Goal: Use online tool/utility: Utilize a website feature to perform a specific function

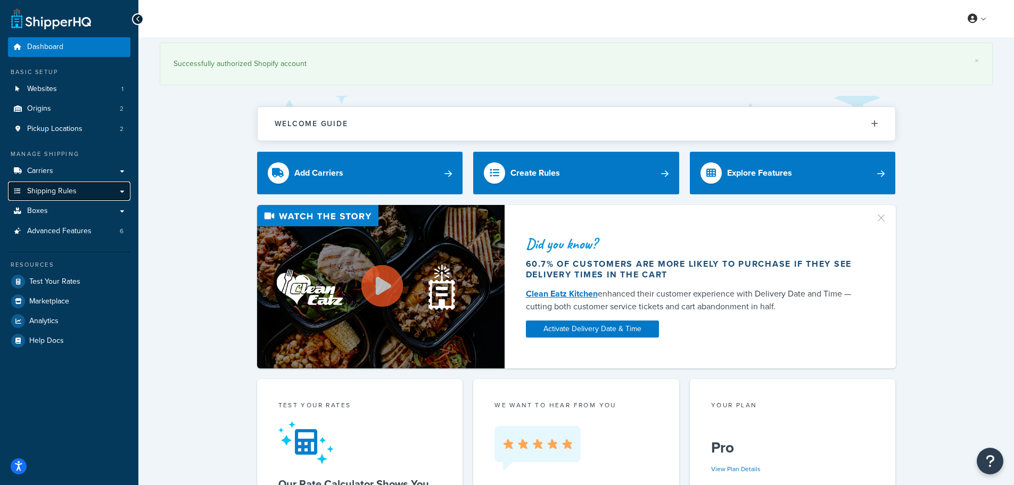
click at [124, 191] on link "Shipping Rules" at bounding box center [69, 192] width 122 height 20
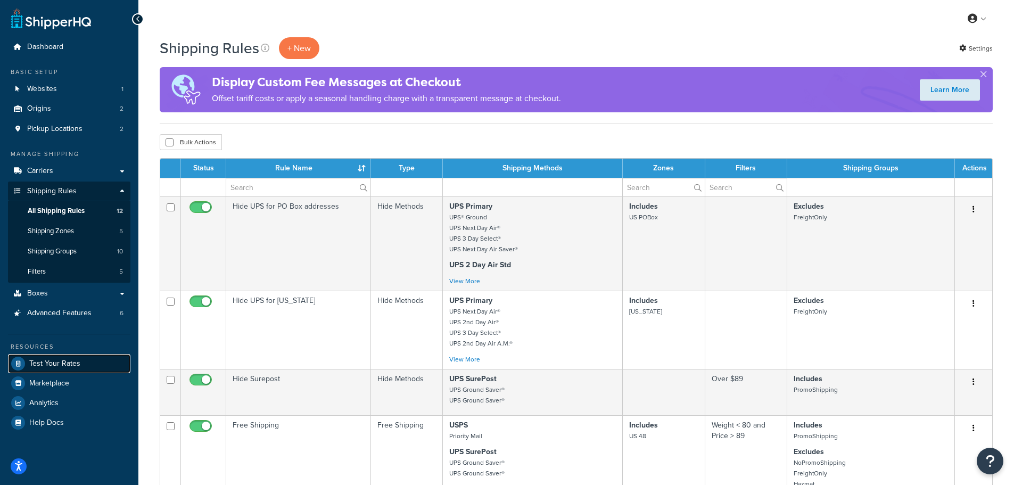
click at [61, 362] on span "Test Your Rates" at bounding box center [54, 363] width 51 height 9
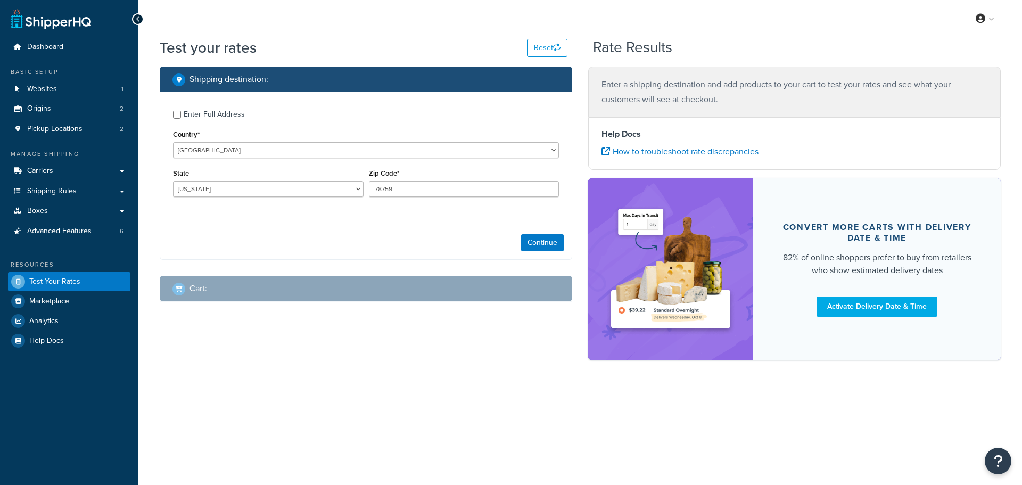
select select "[GEOGRAPHIC_DATA]"
click at [231, 111] on div "Enter Full Address" at bounding box center [214, 114] width 61 height 15
click at [181, 111] on input "Enter Full Address" at bounding box center [177, 115] width 8 height 8
checkbox input "true"
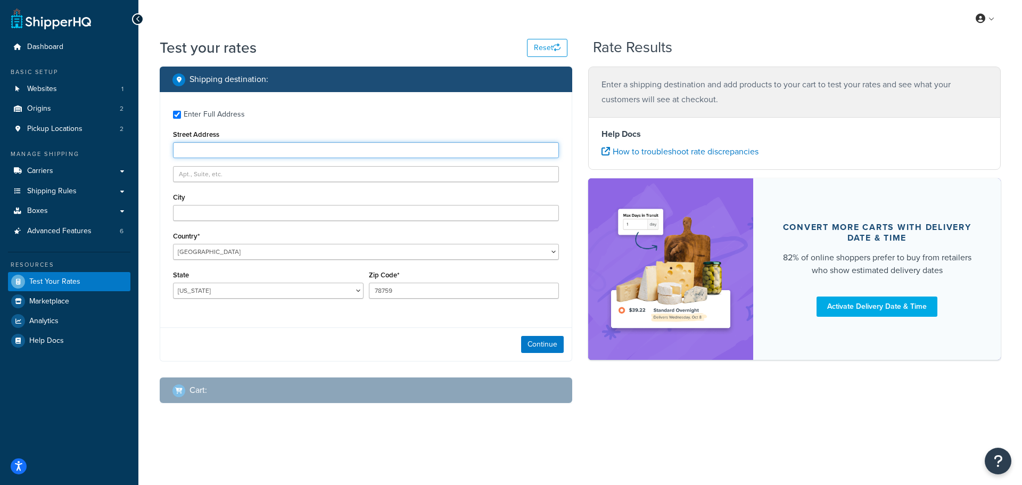
click at [253, 146] on input "Street Address" at bounding box center [366, 150] width 386 height 16
paste input "409 Upton Avenue"
type input "409 Upton Avenue"
click at [279, 119] on label "Enter Full Address" at bounding box center [371, 113] width 375 height 17
click at [181, 119] on input "Enter Full Address" at bounding box center [177, 115] width 8 height 8
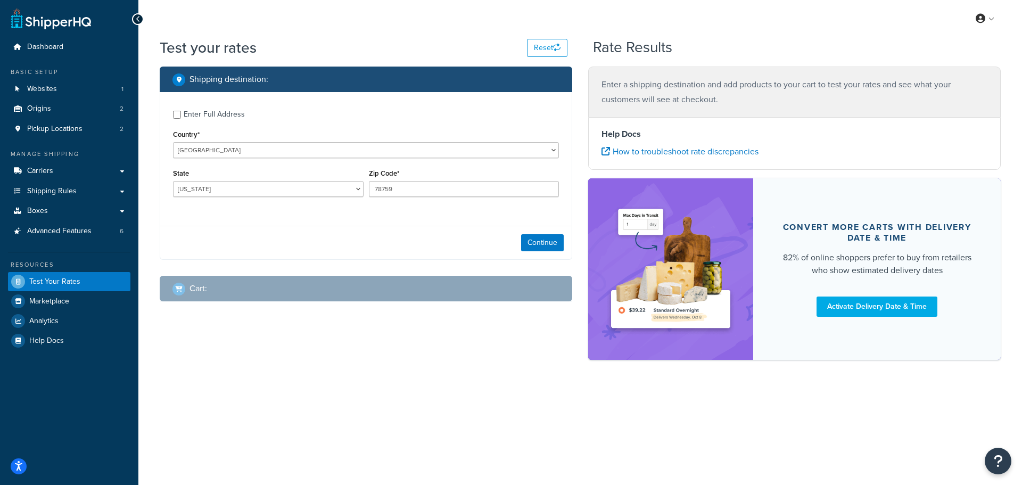
click at [183, 117] on div "Enter Full Address" at bounding box center [366, 113] width 386 height 17
click at [180, 113] on input "Enter Full Address" at bounding box center [177, 115] width 8 height 8
checkbox input "true"
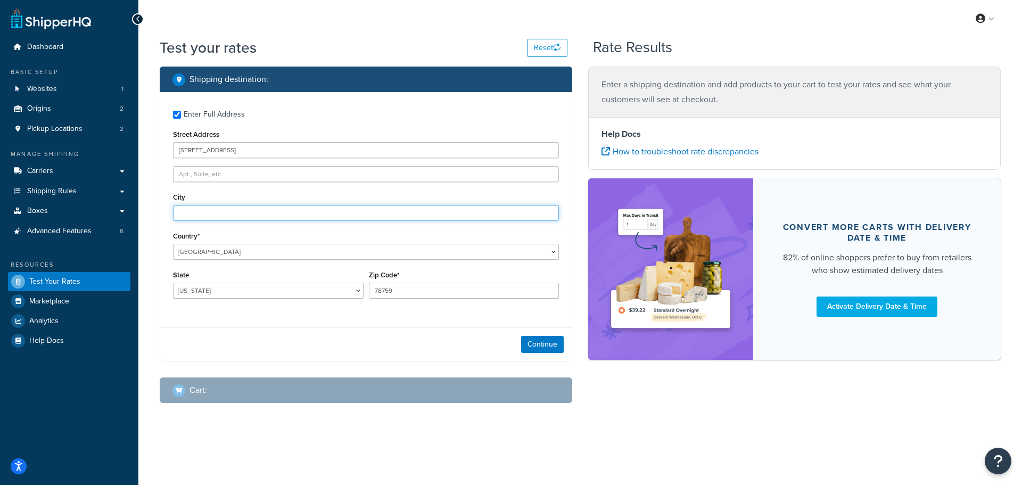
click at [232, 214] on input "City" at bounding box center [366, 213] width 386 height 16
paste input "Battle Creek"
type input "Battle Creek"
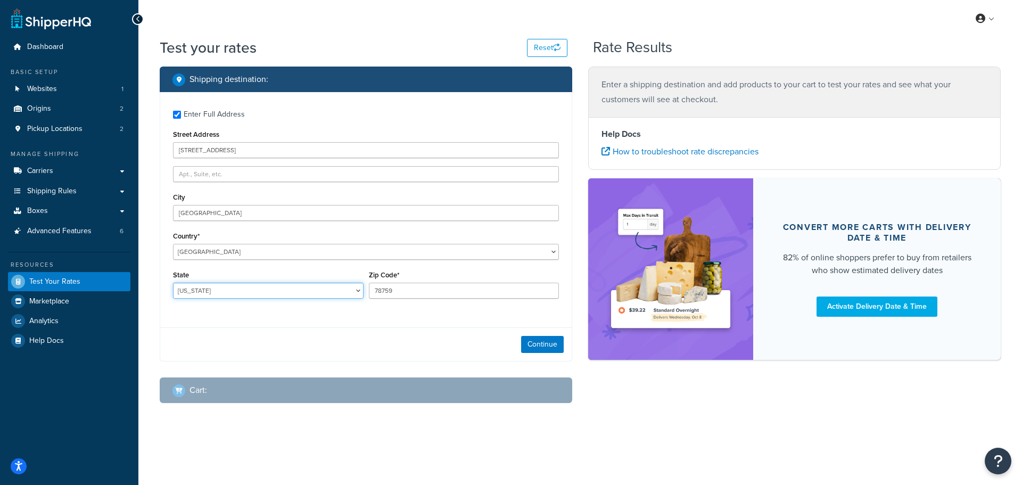
click at [224, 286] on select "Alabama Alaska American Samoa Arizona Arkansas Armed Forces Americas Armed Forc…" at bounding box center [268, 291] width 191 height 16
select select "MI"
click at [173, 283] on select "Alabama Alaska American Samoa Arizona Arkansas Armed Forces Americas Armed Forc…" at bounding box center [268, 291] width 191 height 16
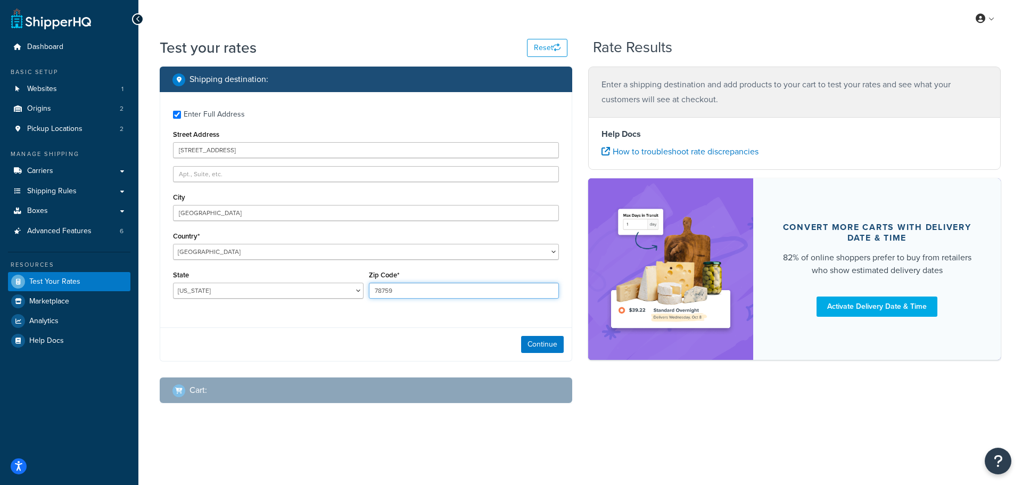
click at [407, 289] on input "78759" at bounding box center [464, 291] width 191 height 16
type input "49037"
click at [537, 349] on button "Continue" at bounding box center [542, 344] width 43 height 17
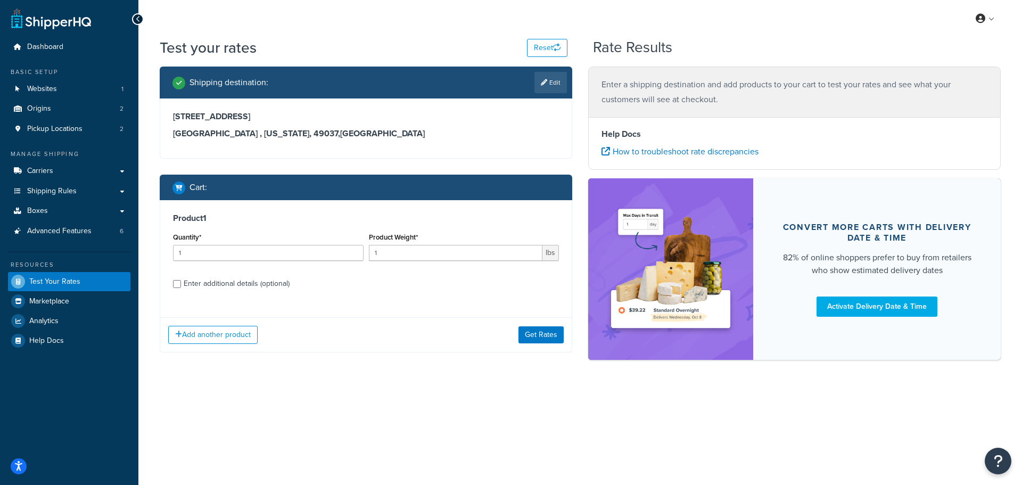
click at [190, 220] on h3 "Product 1" at bounding box center [366, 218] width 386 height 11
click at [204, 252] on input "1" at bounding box center [268, 253] width 191 height 16
type input "0"
click at [354, 254] on input "0" at bounding box center [268, 253] width 191 height 16
click at [356, 247] on input "0" at bounding box center [268, 253] width 191 height 16
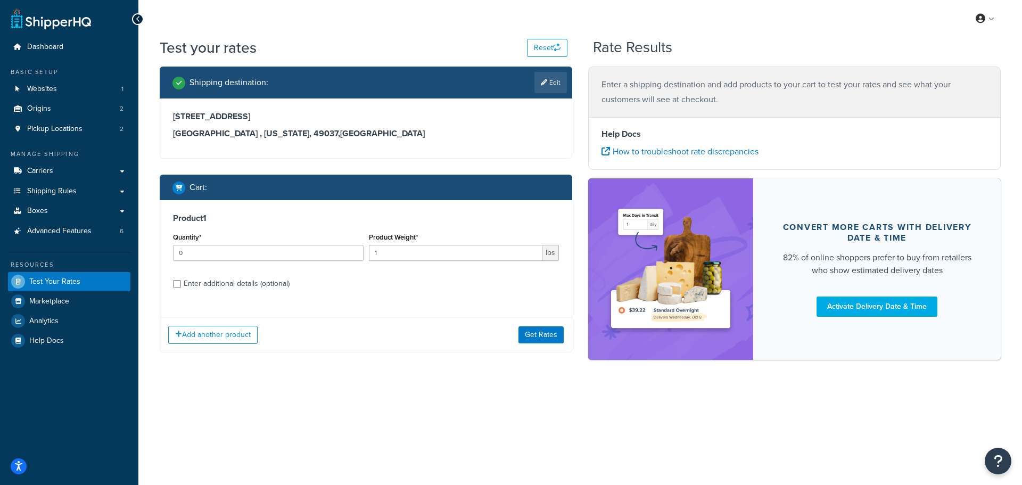
click at [278, 282] on div "Product 1 Quantity* 0 Product Weight* 1 lbs Enter additional details (optional)" at bounding box center [366, 254] width 412 height 109
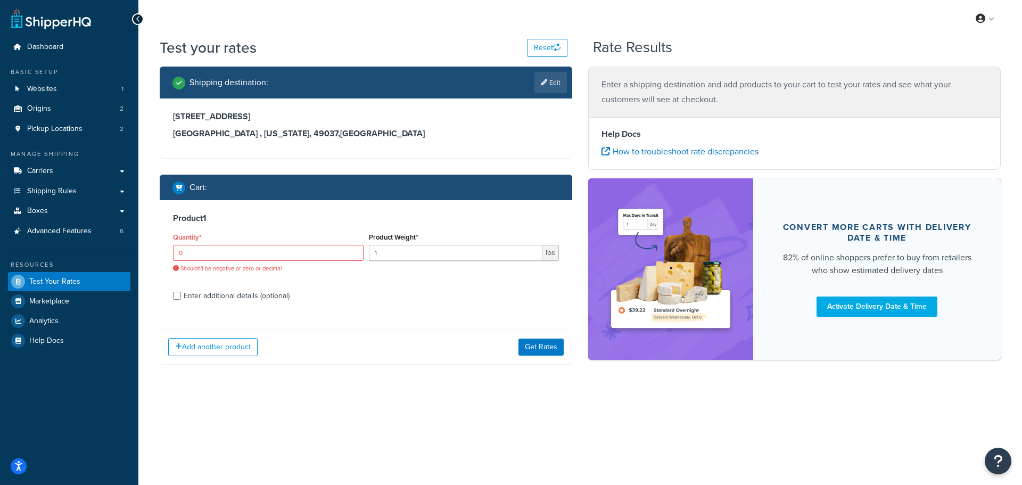
click at [211, 298] on div "Enter additional details (optional)" at bounding box center [237, 296] width 106 height 15
click at [181, 298] on input "Enter additional details (optional)" at bounding box center [177, 296] width 8 height 8
checkbox input "true"
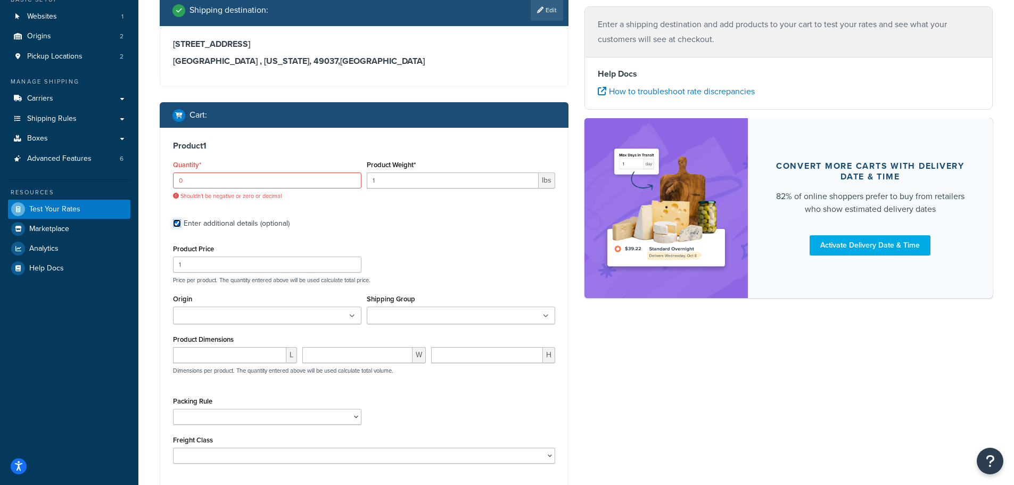
scroll to position [71, 0]
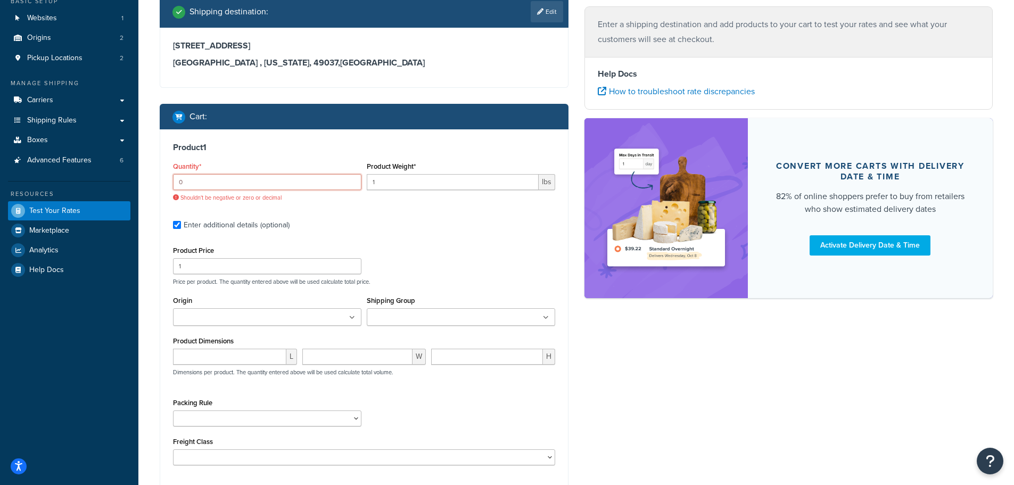
click at [315, 184] on input "0" at bounding box center [267, 182] width 188 height 16
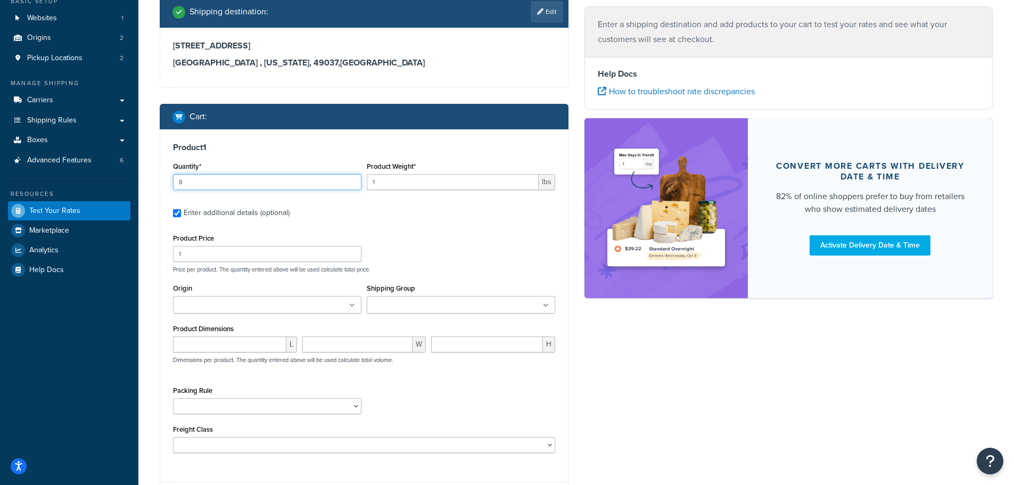
type input "8"
click at [471, 177] on input "1" at bounding box center [453, 182] width 172 height 16
type input "67"
click at [244, 251] on input "1" at bounding box center [267, 254] width 188 height 16
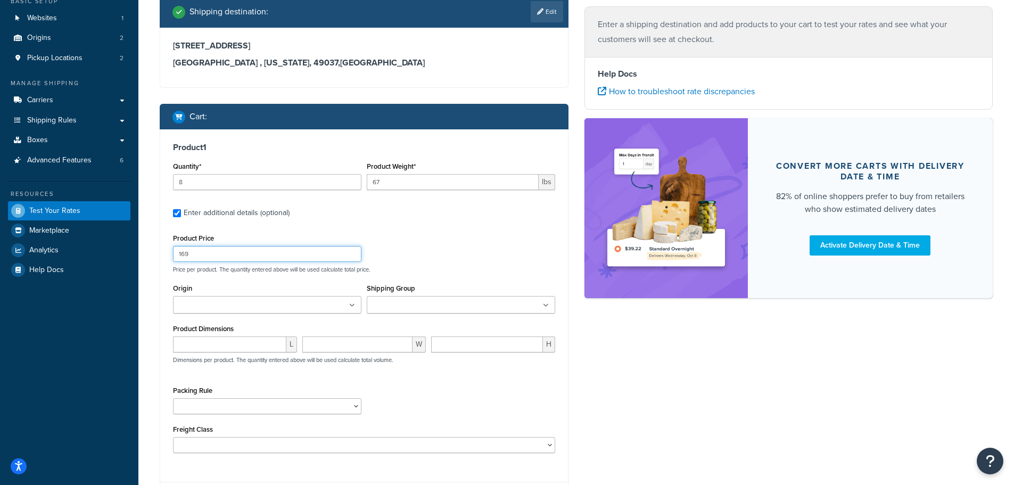
type input "169"
click at [454, 310] on ul at bounding box center [461, 305] width 188 height 18
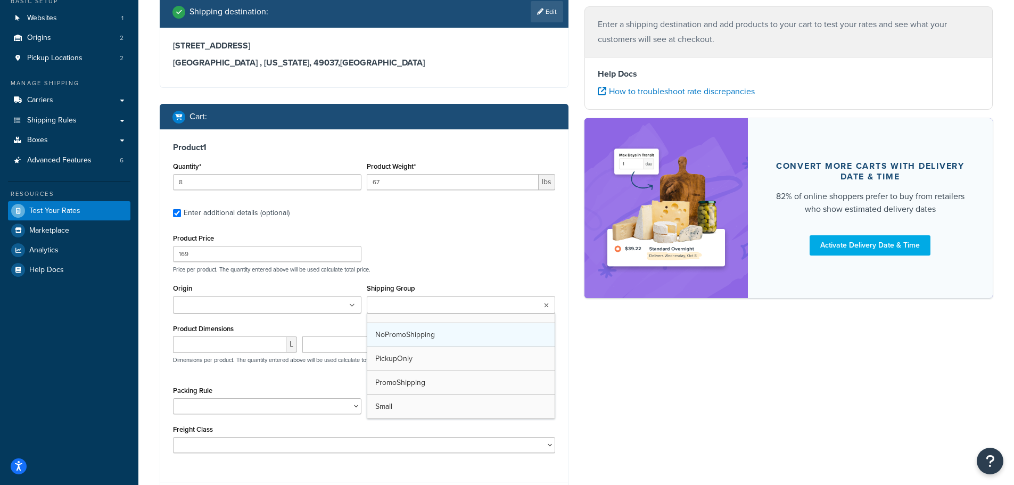
scroll to position [0, 0]
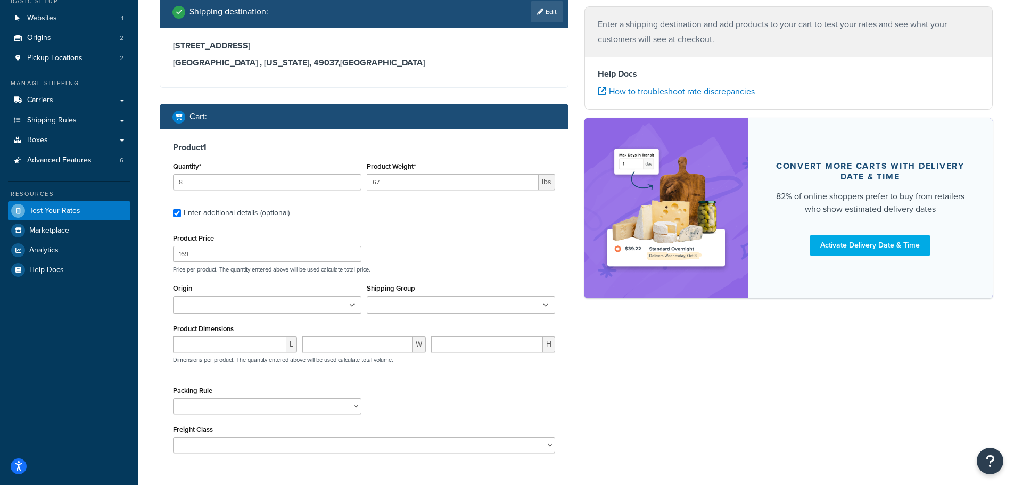
click at [307, 381] on div "Product Price 169 Price per product. The quantity entered above will be used ca…" at bounding box center [364, 342] width 382 height 222
click at [325, 302] on ul at bounding box center [267, 305] width 188 height 18
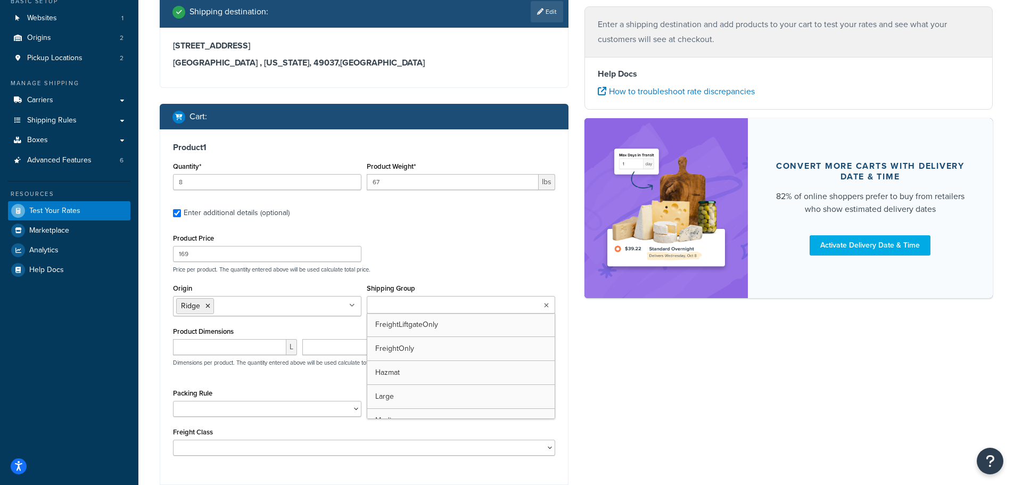
click at [432, 307] on input "Shipping Group" at bounding box center [417, 306] width 94 height 12
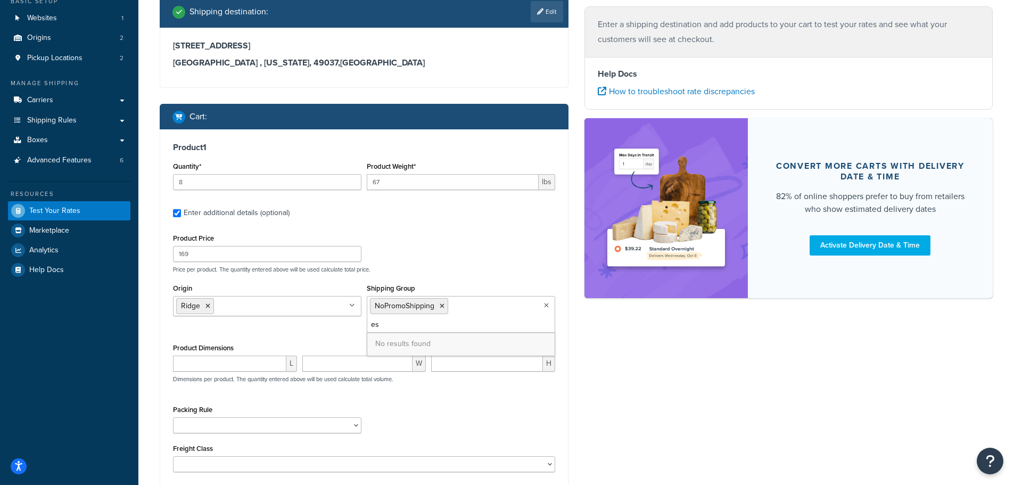
type input "e"
type input "l"
click at [442, 264] on div "Product Price 169 Price per product. The quantity entered above will be used ca…" at bounding box center [364, 252] width 388 height 42
click at [348, 417] on select "NoDims Box Pack Separately Split SKUs" at bounding box center [267, 425] width 188 height 16
click at [395, 403] on div "Packing Rule NoDims Box Pack Separately Split SKUs" at bounding box center [364, 422] width 388 height 39
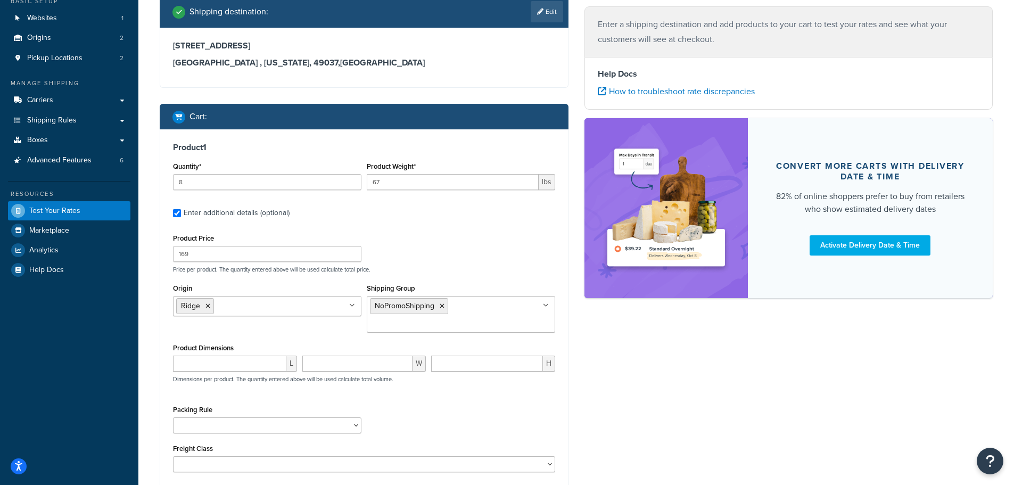
scroll to position [142, 0]
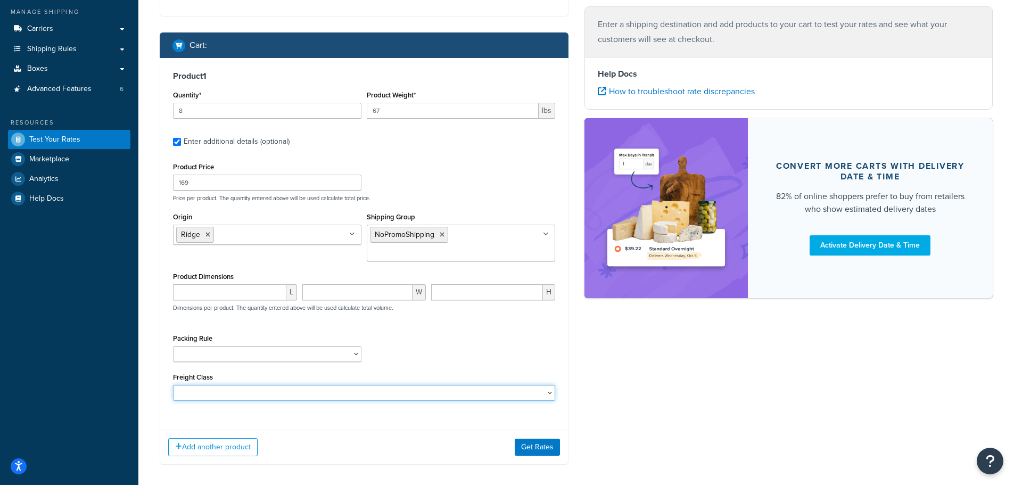
click at [407, 385] on select "50 55 60 65 70 77.5 85 92.5 100 110 125 150 175 200 250 300 400 500" at bounding box center [364, 393] width 382 height 16
click at [384, 414] on div "Product 1 Quantity* 8 Product Weight* 67 lbs Enter additional details (optional…" at bounding box center [364, 261] width 409 height 407
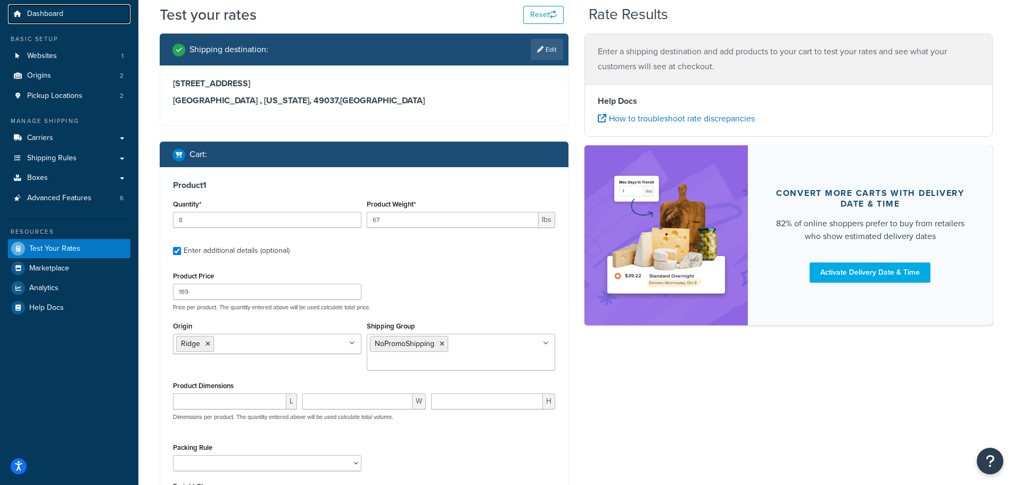
scroll to position [71, 0]
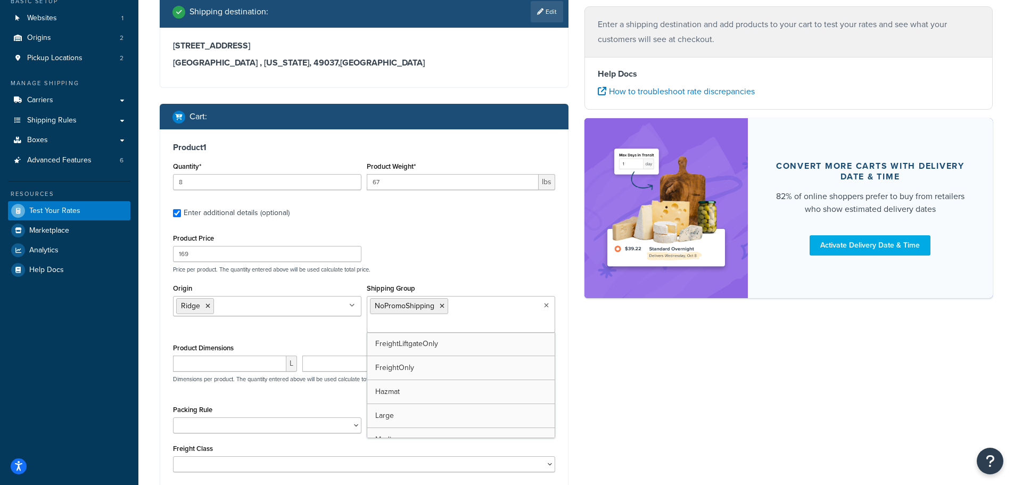
click at [545, 305] on icon at bounding box center [546, 305] width 5 height 6
click at [429, 236] on div "Product Price 169 Price per product. The quantity entered above will be used ca…" at bounding box center [364, 252] width 388 height 42
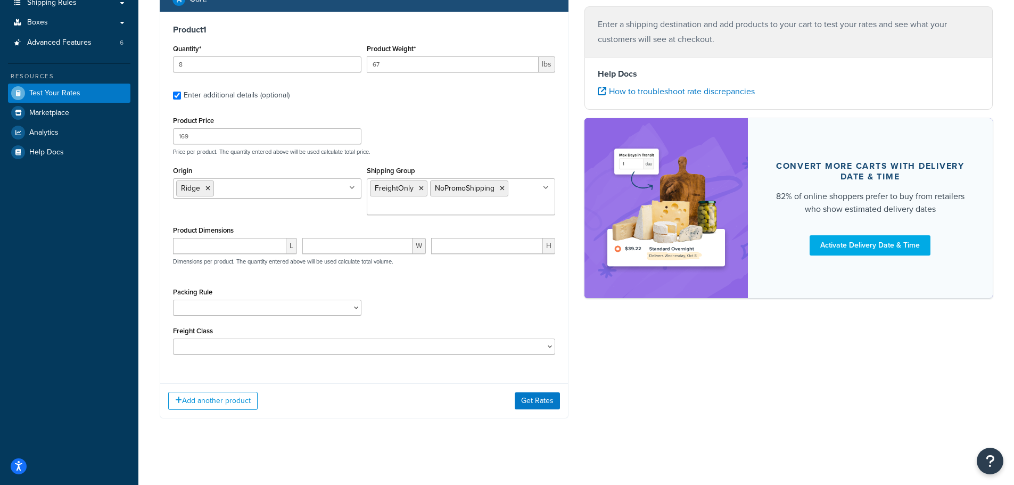
scroll to position [193, 0]
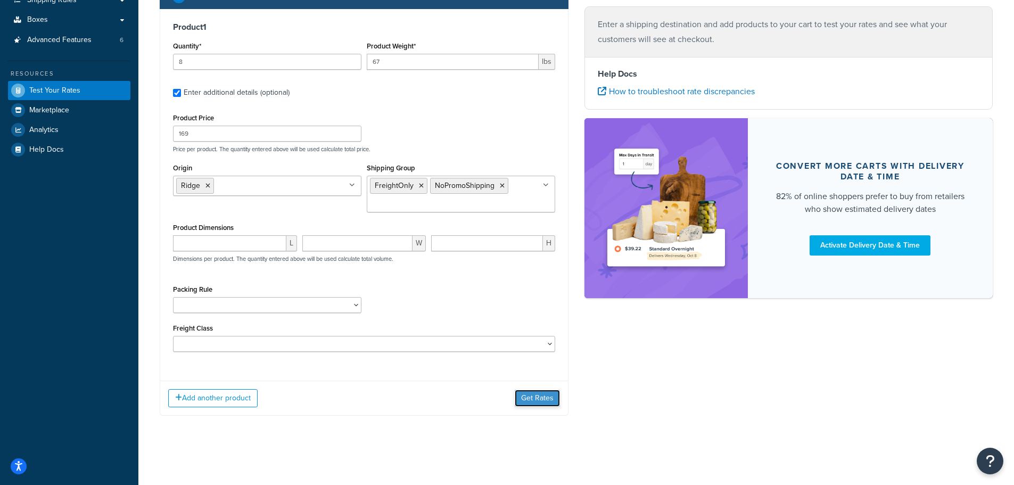
click at [536, 397] on button "Get Rates" at bounding box center [537, 398] width 45 height 17
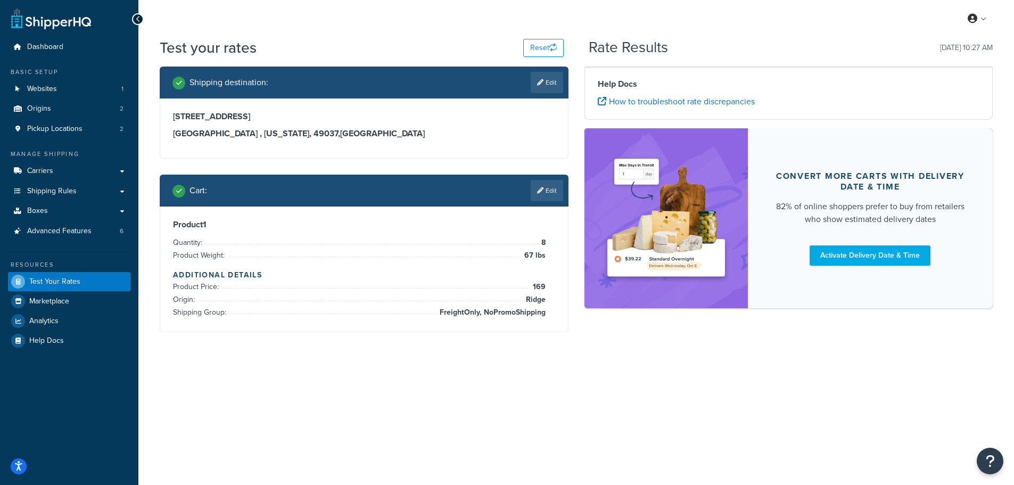
scroll to position [0, 0]
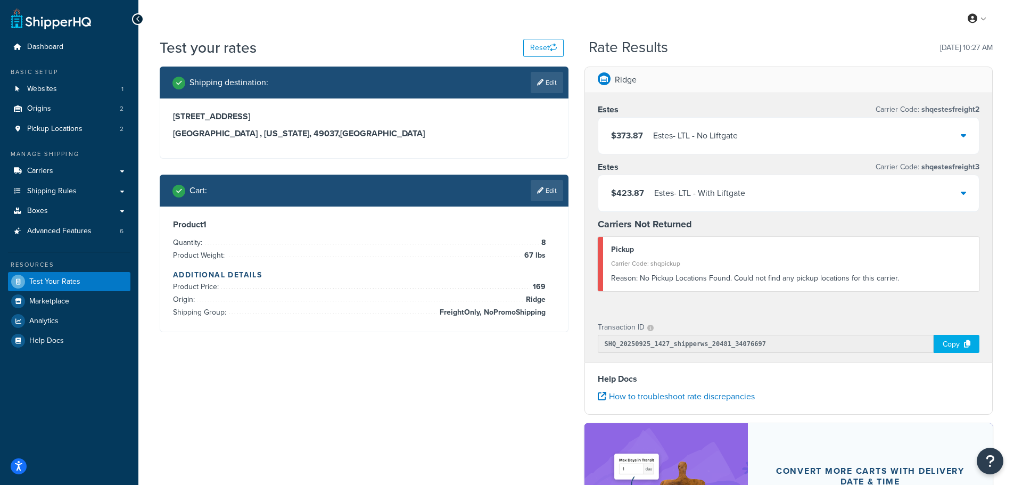
click at [729, 130] on div "Estes - LTL - No Liftgate" at bounding box center [695, 135] width 85 height 15
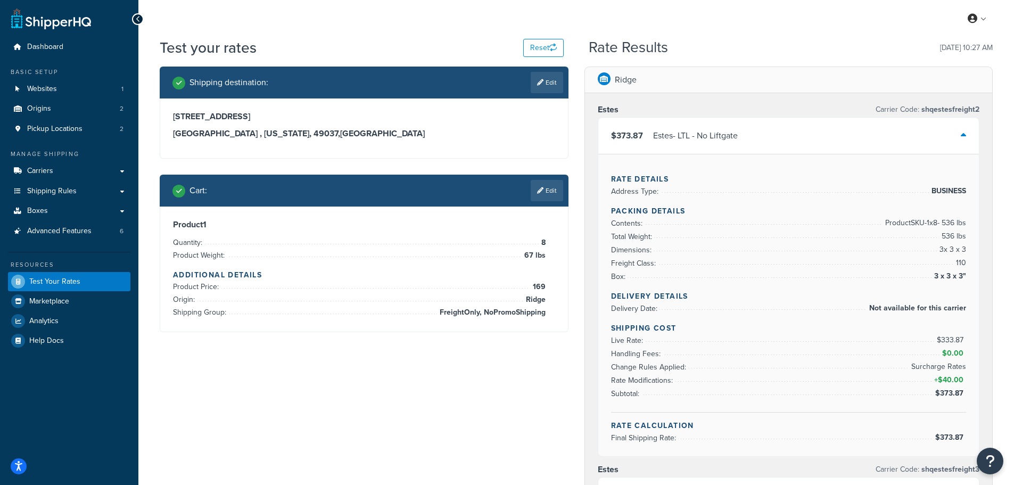
click at [971, 138] on div "$373.87 Estes - LTL - No Liftgate" at bounding box center [788, 136] width 381 height 36
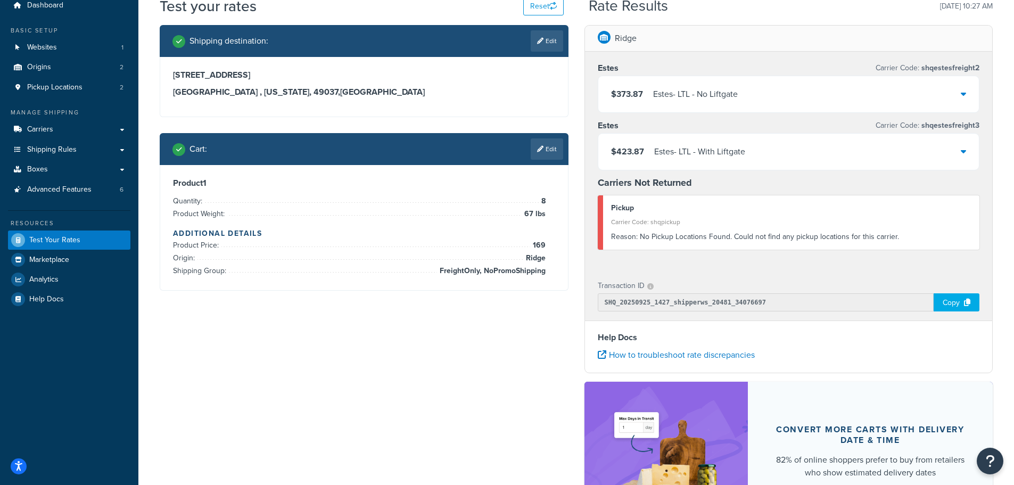
scroll to position [71, 0]
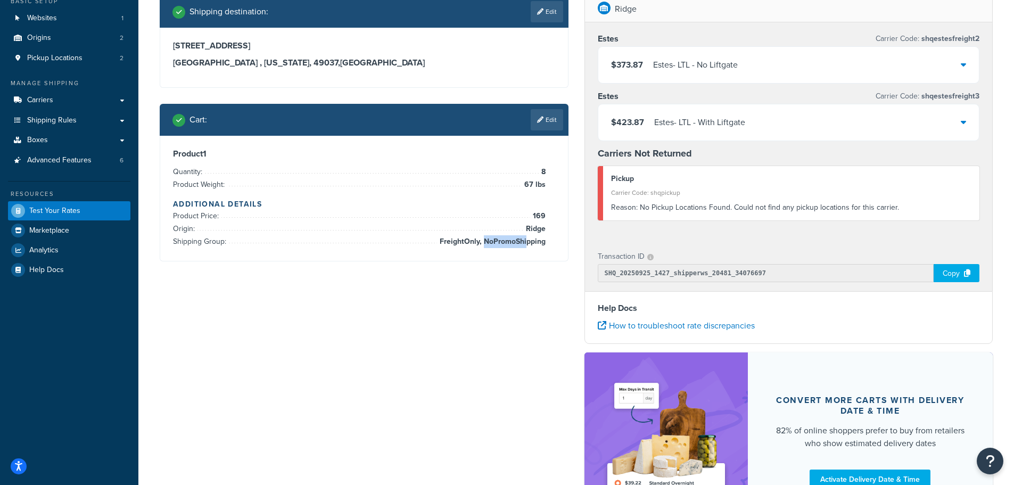
drag, startPoint x: 486, startPoint y: 242, endPoint x: 526, endPoint y: 244, distance: 40.0
click at [526, 244] on span "FreightOnly, NoPromoShipping" at bounding box center [491, 241] width 109 height 13
click at [529, 244] on span "FreightOnly, NoPromoShipping" at bounding box center [491, 241] width 109 height 13
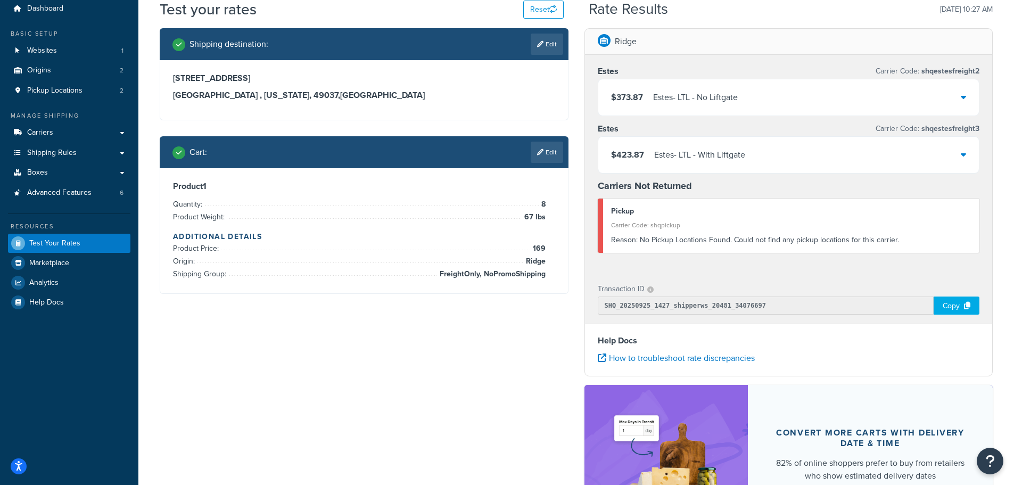
scroll to position [0, 0]
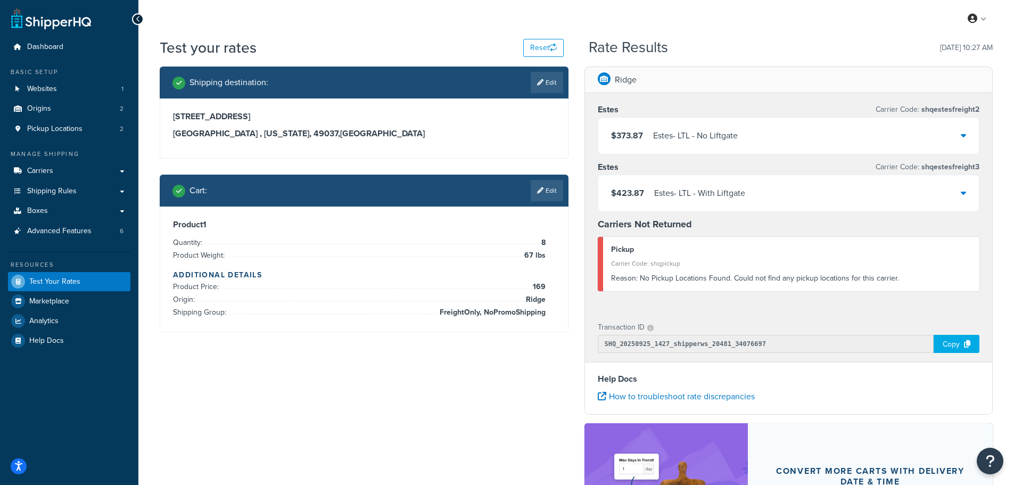
click at [742, 128] on div "$373.87 Estes - LTL - No Liftgate" at bounding box center [788, 136] width 381 height 36
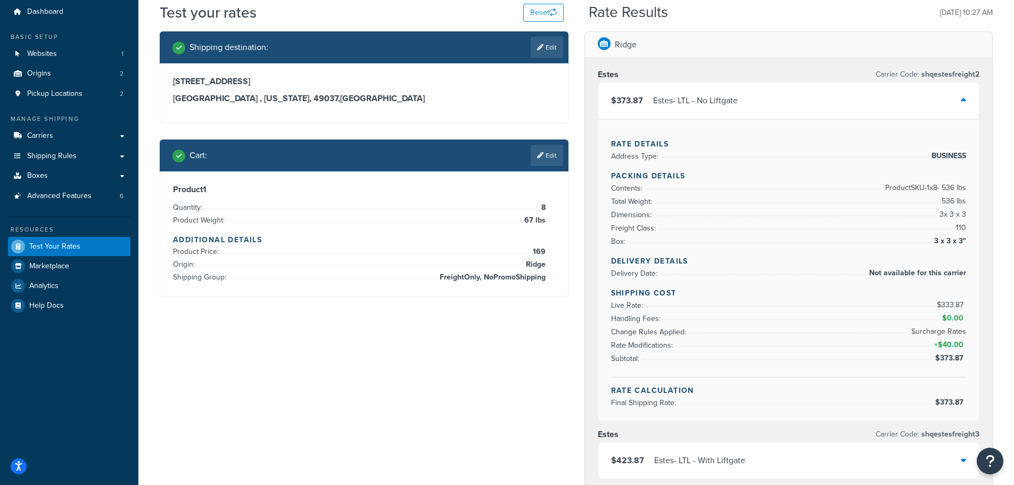
scroll to position [71, 0]
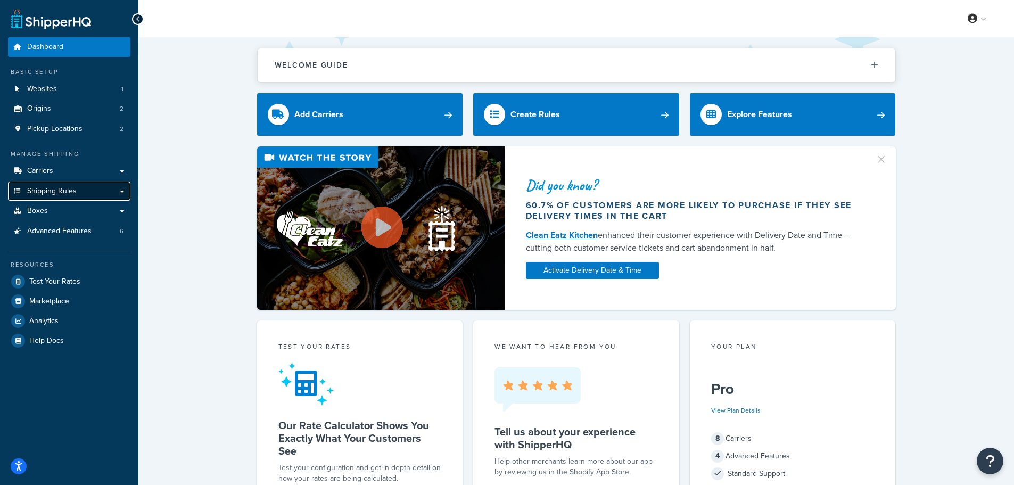
click at [124, 187] on link "Shipping Rules" at bounding box center [69, 192] width 122 height 20
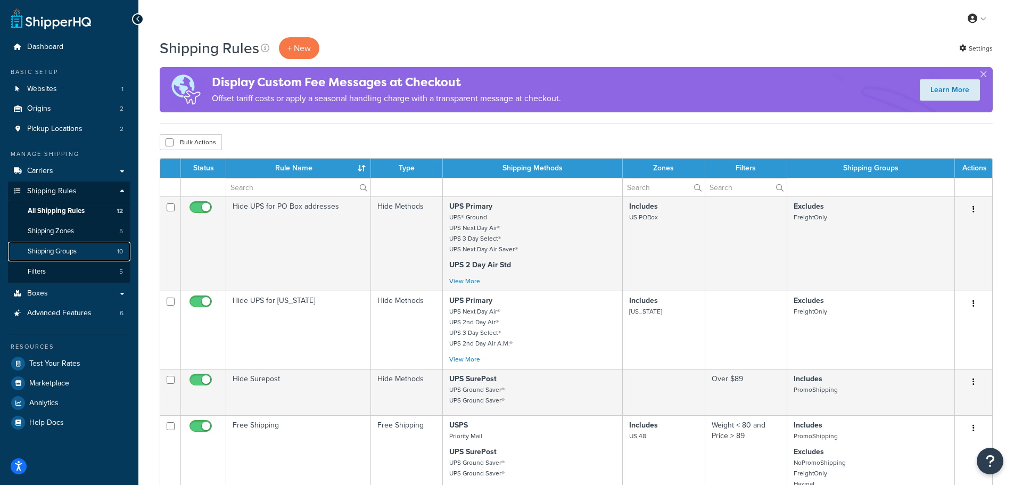
click at [65, 247] on span "Shipping Groups" at bounding box center [52, 251] width 49 height 9
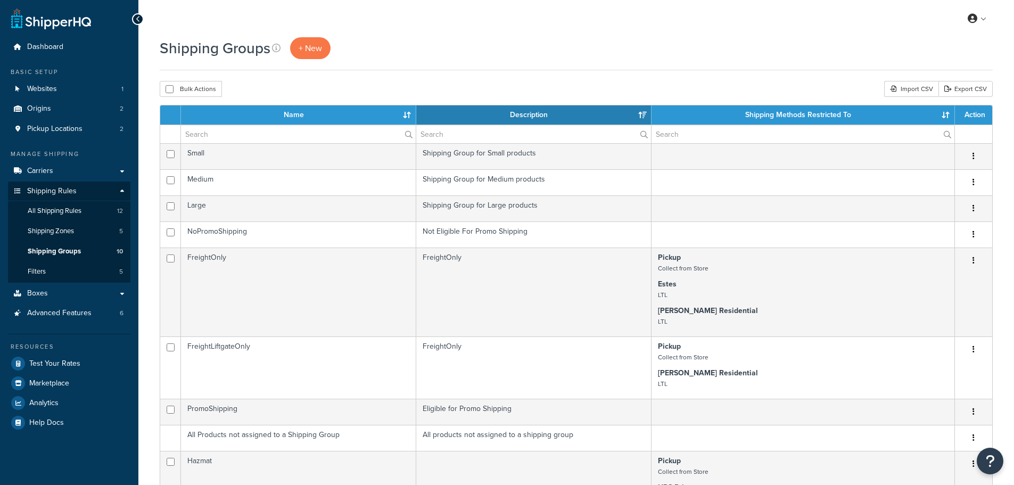
select select "15"
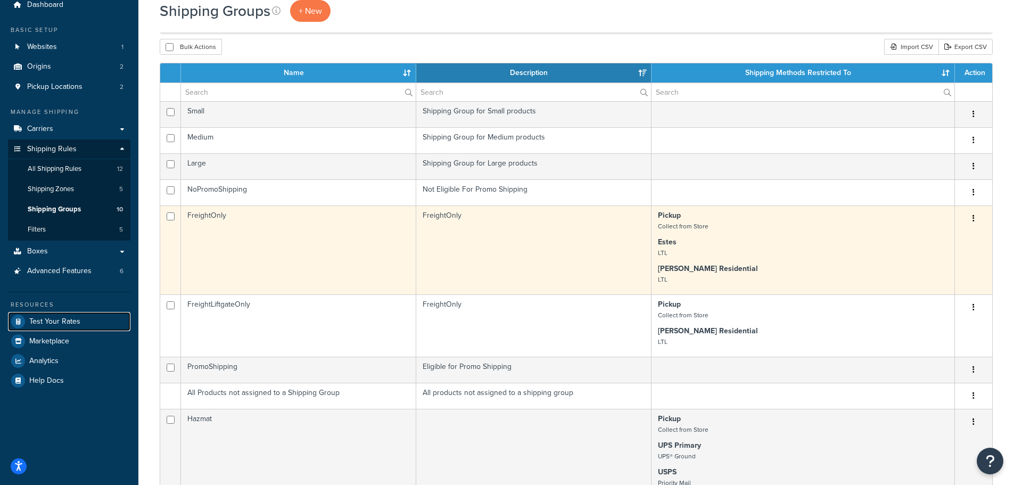
scroll to position [71, 0]
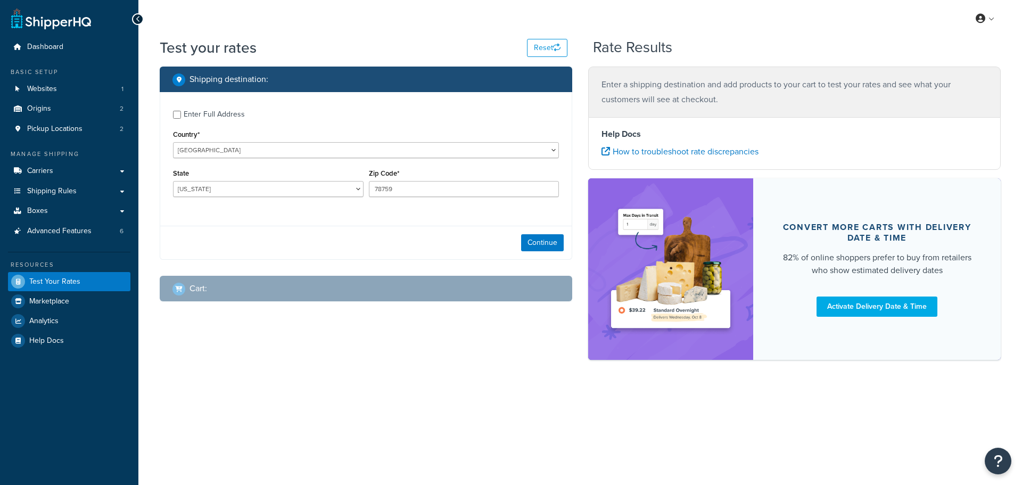
select select "TX"
click at [177, 116] on input "Enter Full Address" at bounding box center [177, 115] width 8 height 8
checkbox input "true"
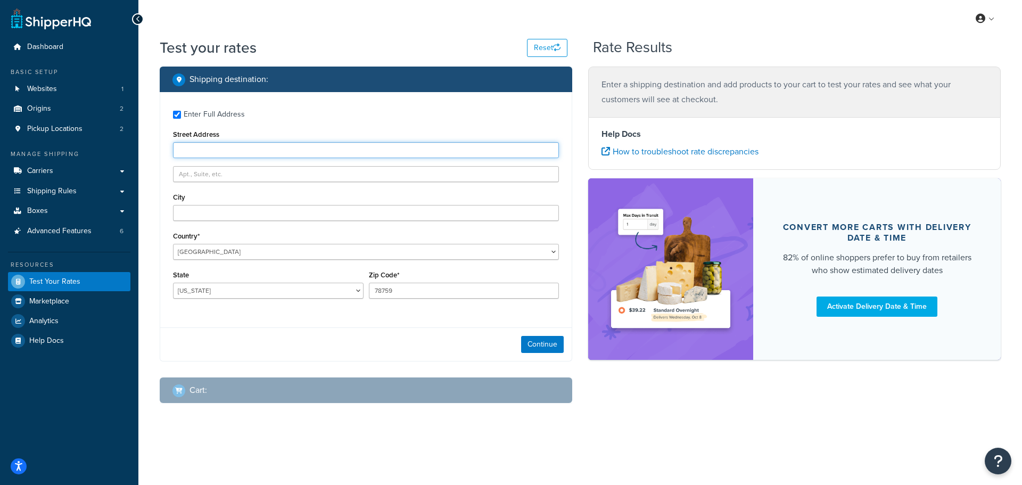
click at [251, 152] on input "Street Address" at bounding box center [366, 150] width 386 height 16
paste input "8135 East Main Street"
type input "8135 East Main Street"
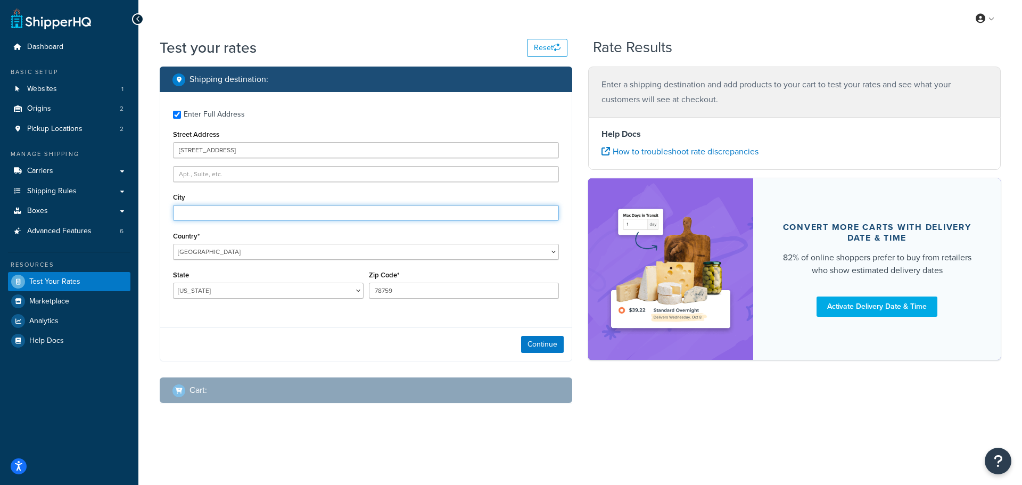
click at [224, 211] on input "City" at bounding box center [366, 213] width 386 height 16
type input "marshall"
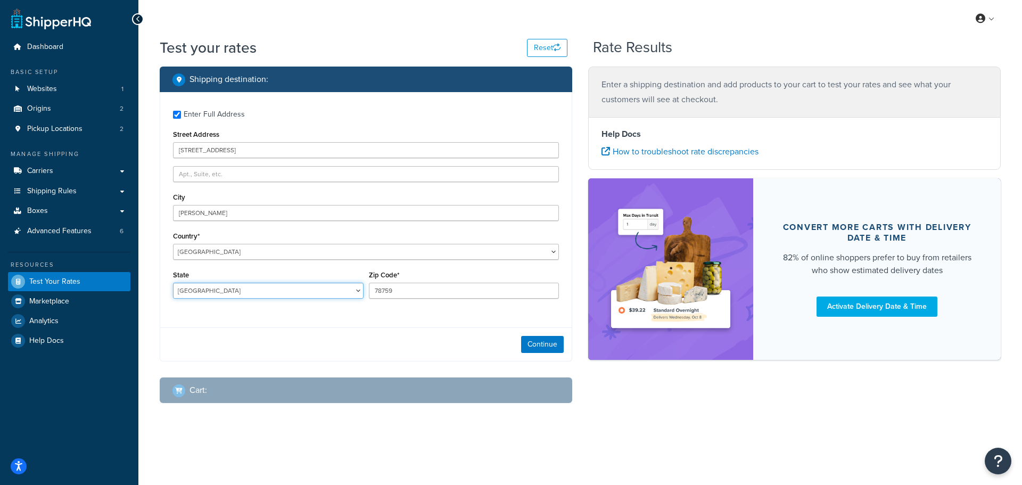
select select "VA"
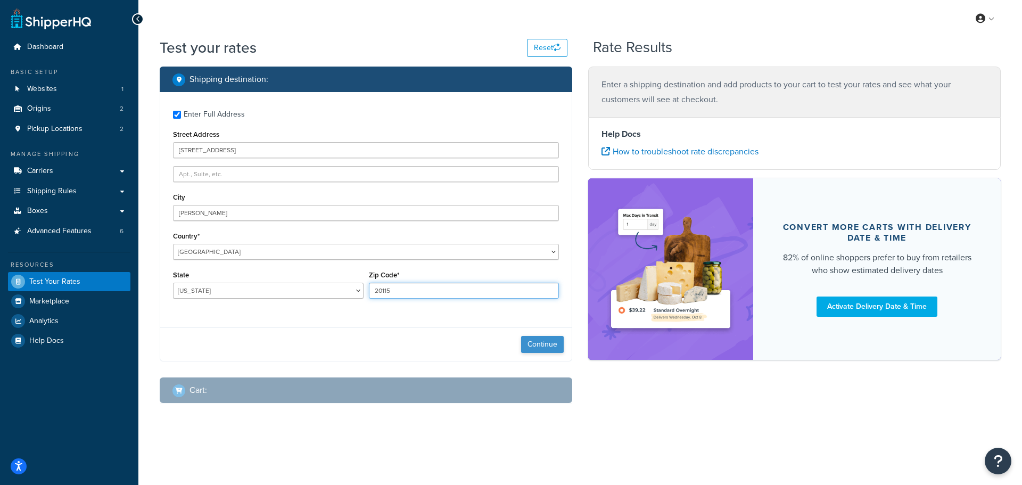
type input "20115"
click at [537, 338] on button "Continue" at bounding box center [542, 344] width 43 height 17
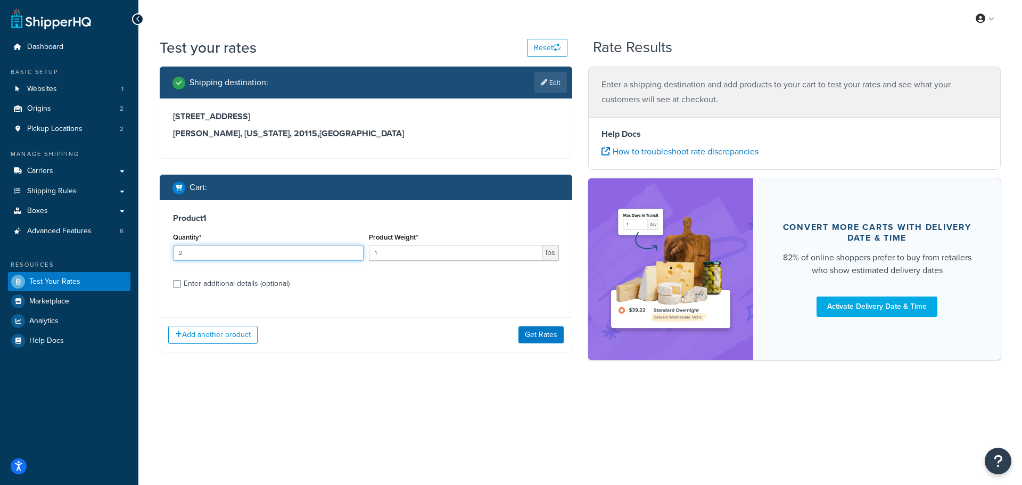
click at [352, 252] on input "2" at bounding box center [268, 253] width 191 height 16
click at [352, 252] on input "3" at bounding box center [268, 253] width 191 height 16
type input "4"
click at [352, 252] on input "4" at bounding box center [268, 253] width 191 height 16
click at [405, 249] on input "1" at bounding box center [456, 253] width 174 height 16
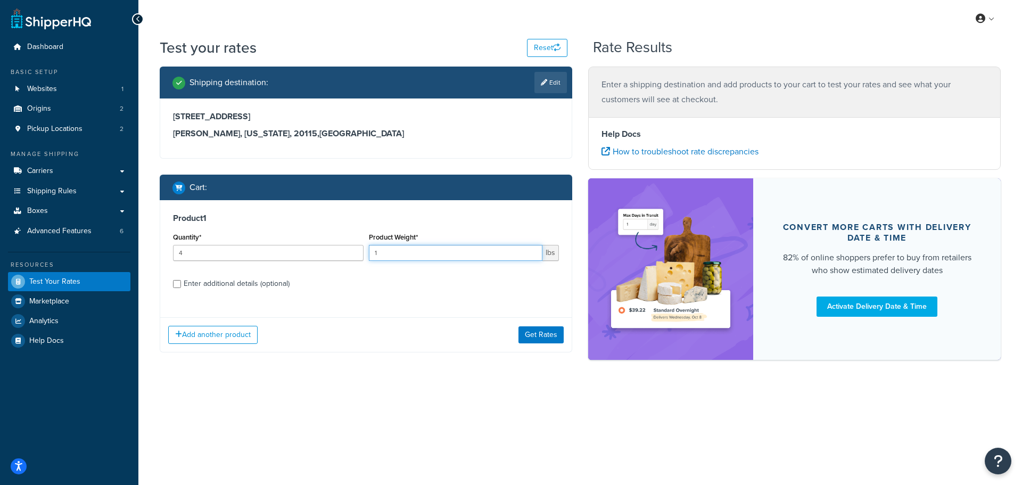
click at [405, 249] on input "1" at bounding box center [456, 253] width 174 height 16
type input "67"
click at [280, 285] on div "Enter additional details (optional)" at bounding box center [237, 283] width 106 height 15
click at [181, 285] on input "Enter additional details (optional)" at bounding box center [177, 284] width 8 height 8
checkbox input "true"
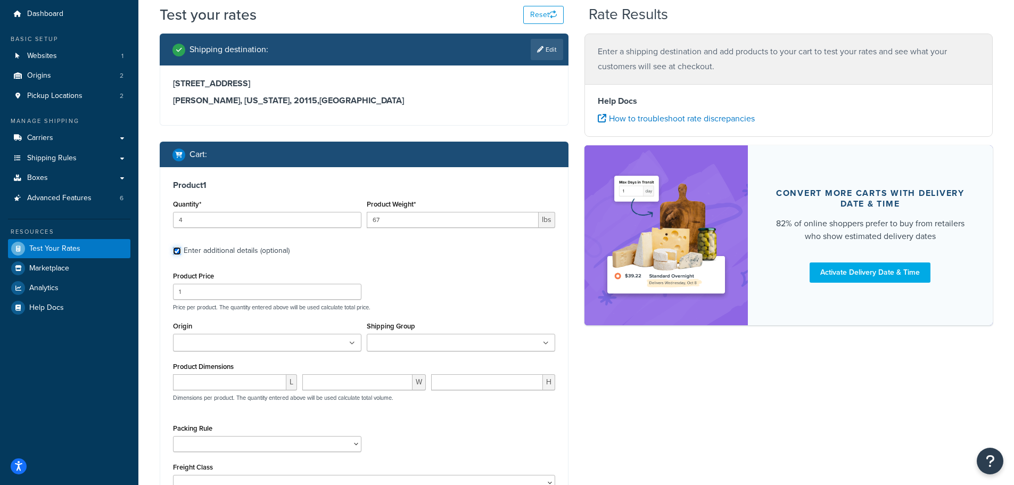
scroll to position [71, 0]
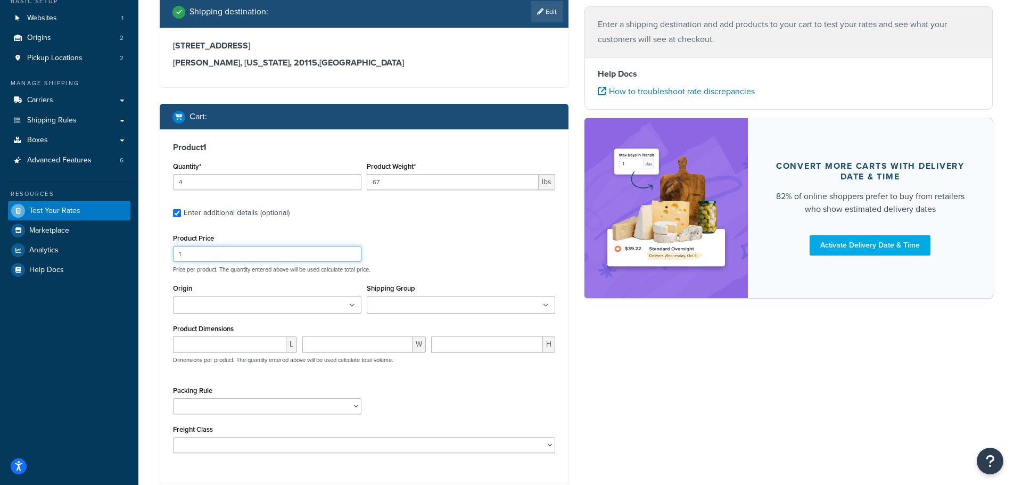
click at [216, 258] on input "1" at bounding box center [267, 254] width 188 height 16
type input "169"
click at [354, 302] on ul at bounding box center [267, 305] width 188 height 18
click at [549, 307] on ul at bounding box center [461, 305] width 188 height 18
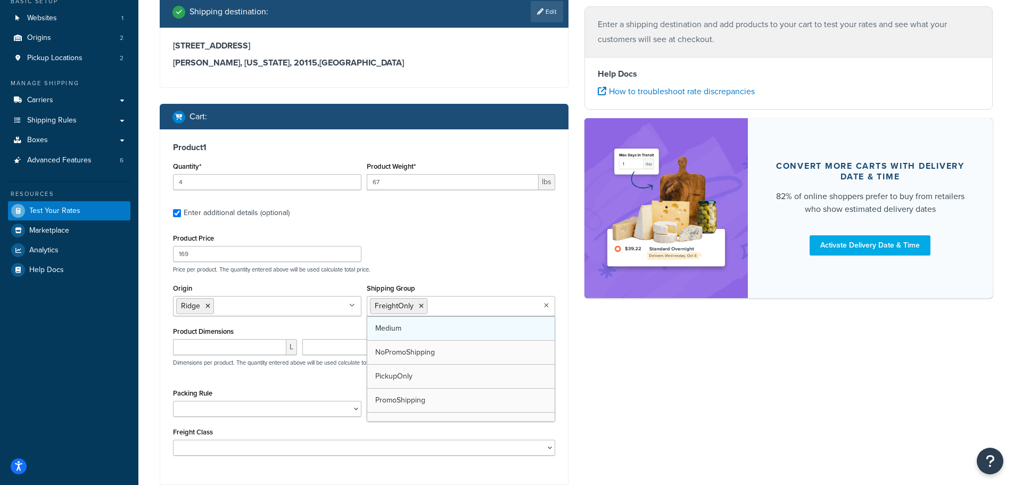
scroll to position [62, 0]
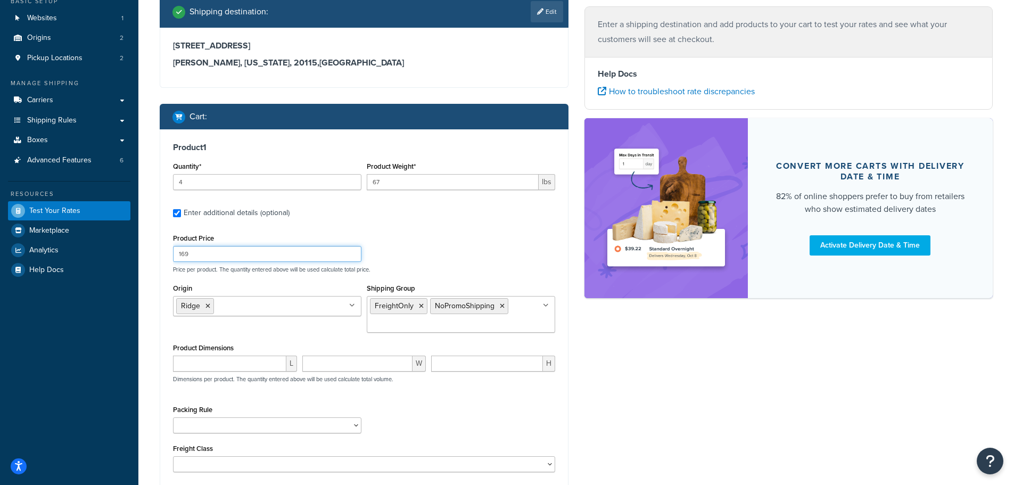
click at [427, 248] on div "Product Price 169 Price per product. The quantity entered above will be used ca…" at bounding box center [364, 252] width 388 height 42
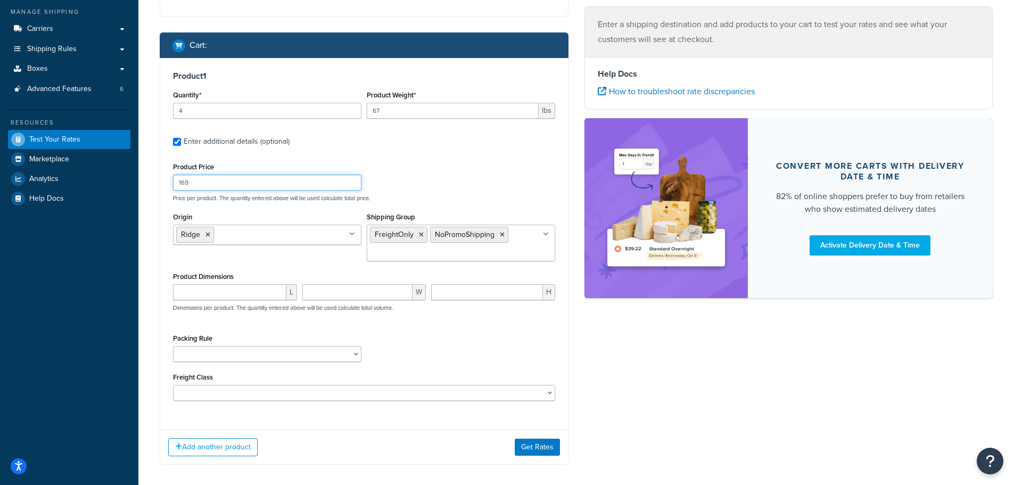
scroll to position [193, 0]
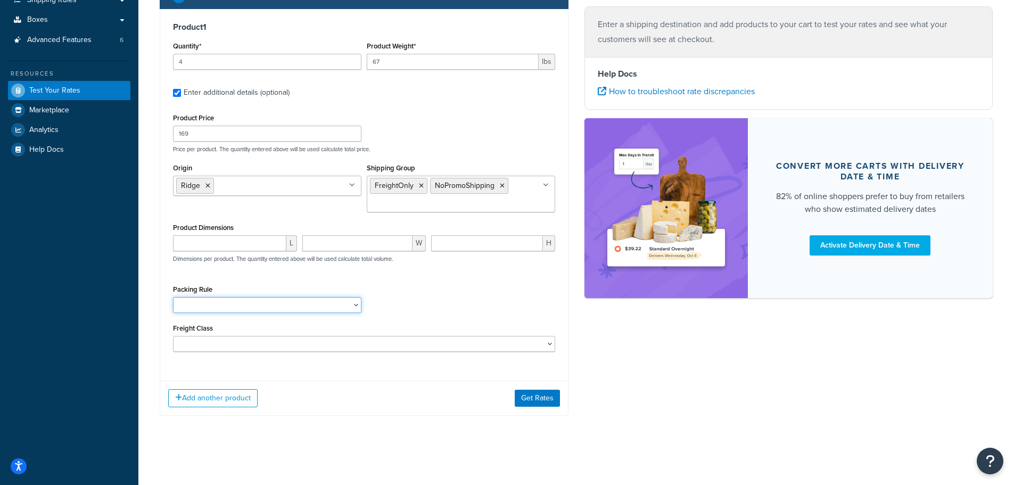
click at [356, 301] on select "NoDims Box Pack Separately Split SKUs" at bounding box center [267, 305] width 188 height 16
click at [401, 284] on div "Packing Rule NoDims Box Pack Separately Split SKUs" at bounding box center [364, 301] width 388 height 39
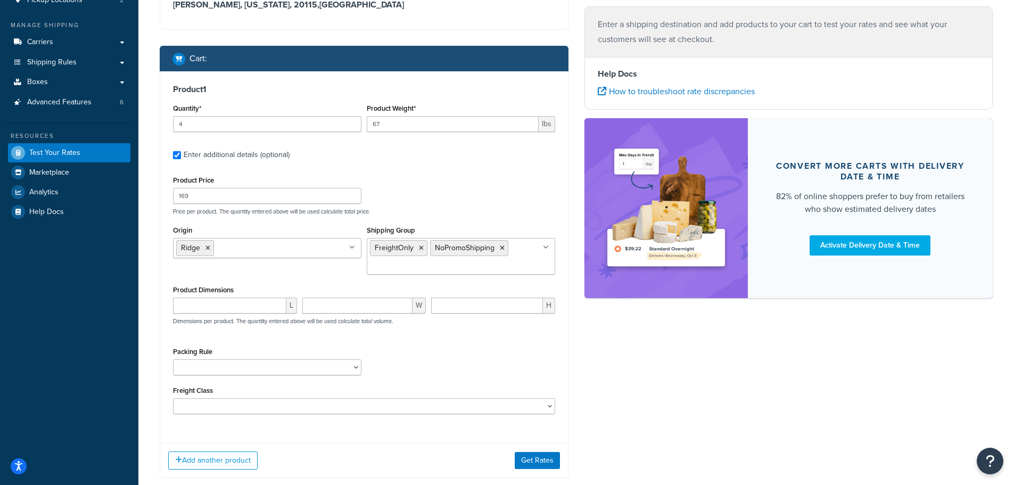
scroll to position [0, 0]
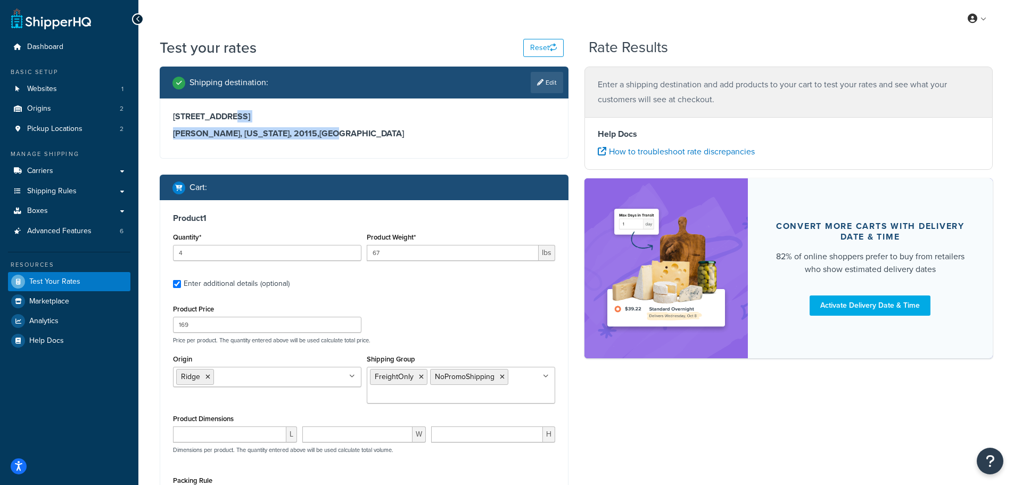
drag, startPoint x: 227, startPoint y: 114, endPoint x: 287, endPoint y: 125, distance: 60.6
click at [287, 125] on div "8135 East Main Street marshall, Virginia, 20115 , United States" at bounding box center [364, 125] width 382 height 28
click at [297, 132] on h3 "marshall, Virginia, 20115 , United States" at bounding box center [364, 133] width 382 height 11
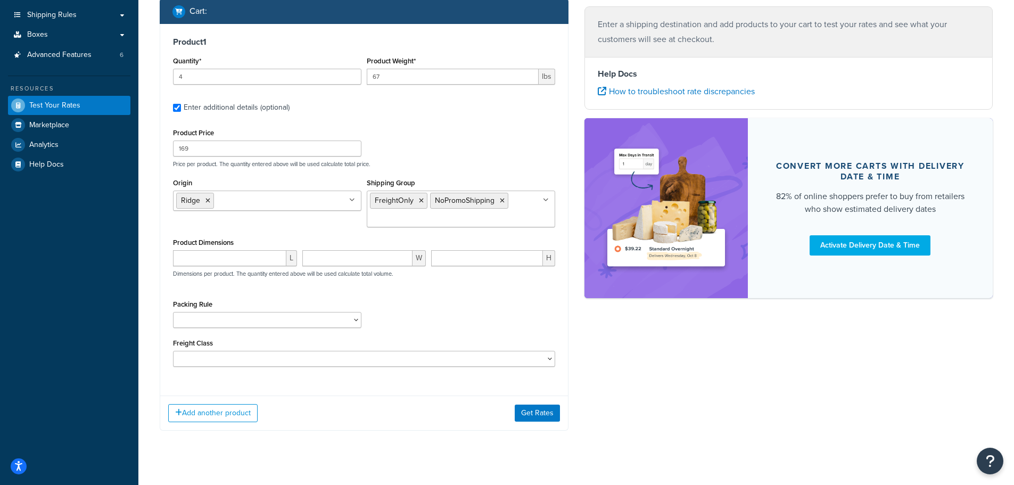
scroll to position [193, 0]
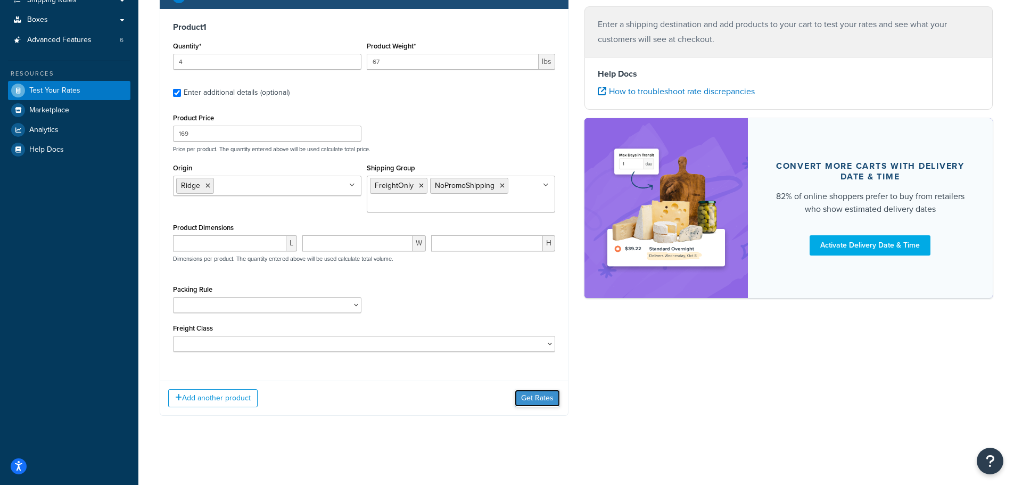
click at [533, 391] on button "Get Rates" at bounding box center [537, 398] width 45 height 17
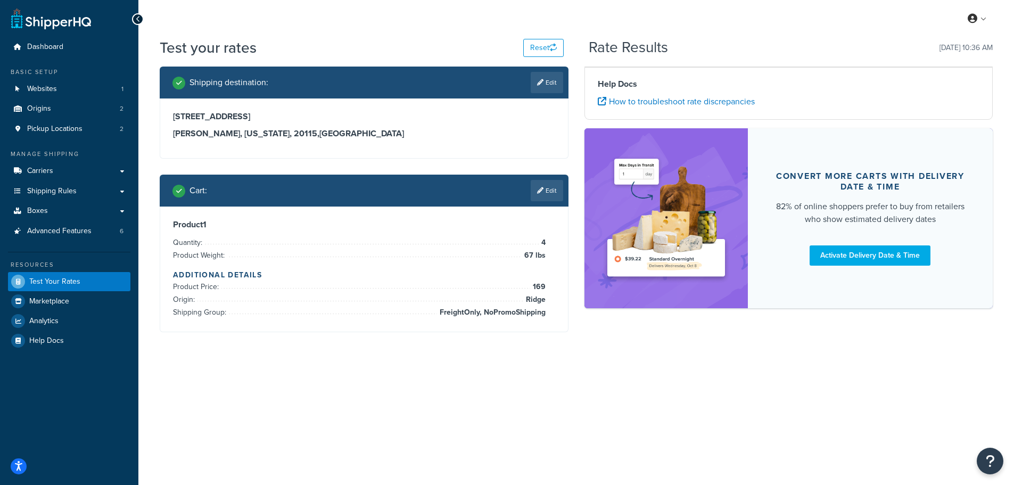
scroll to position [0, 0]
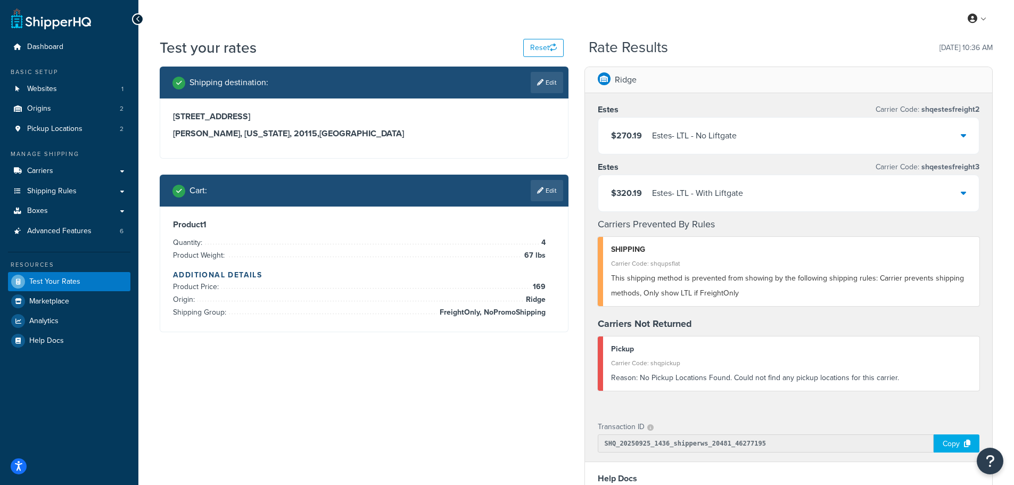
click at [686, 129] on div "Estes - LTL - No Liftgate" at bounding box center [694, 135] width 85 height 15
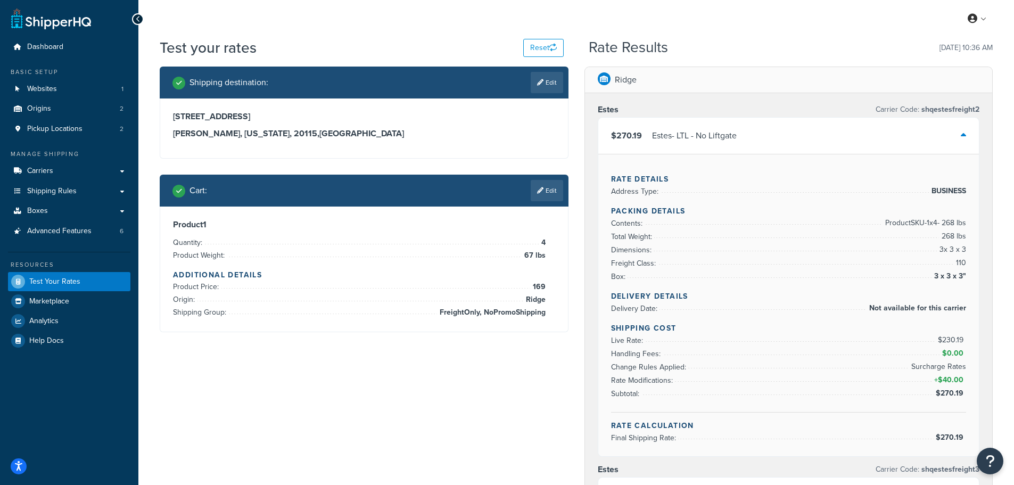
click at [708, 127] on div "$270.19 Estes - LTL - No Liftgate" at bounding box center [788, 136] width 381 height 36
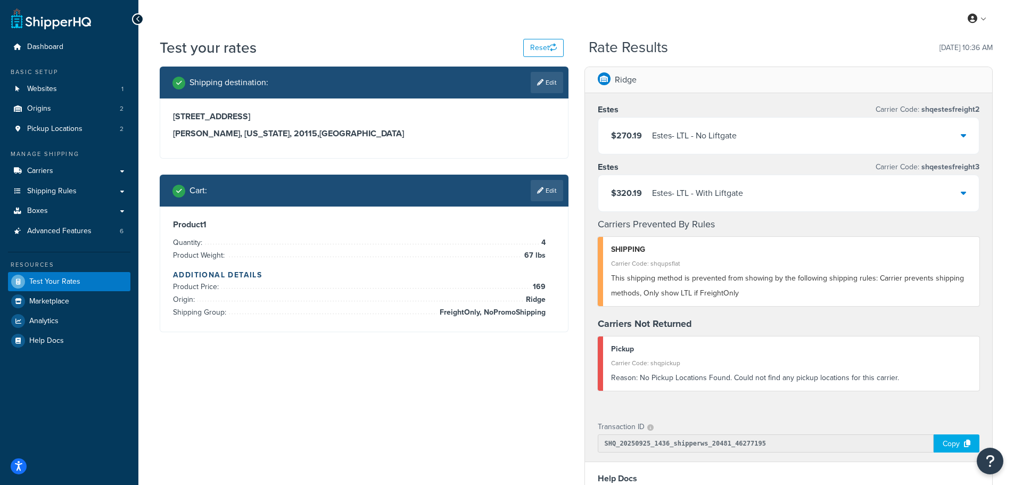
click at [732, 141] on div "Estes - LTL - No Liftgate" at bounding box center [694, 135] width 85 height 15
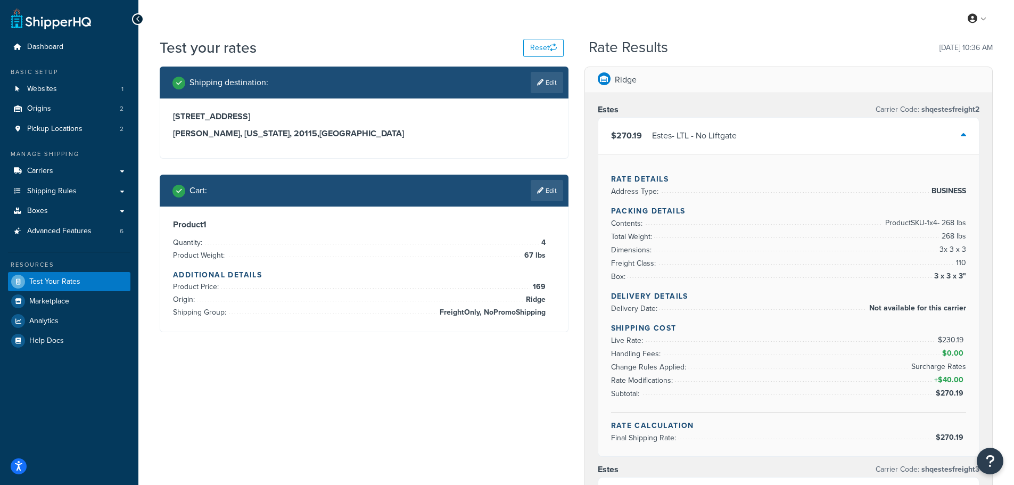
drag, startPoint x: 931, startPoint y: 381, endPoint x: 897, endPoint y: 381, distance: 34.1
click at [929, 381] on li "Rate Modifications: + $40.00" at bounding box center [789, 380] width 356 height 13
drag, startPoint x: 614, startPoint y: 379, endPoint x: 994, endPoint y: 399, distance: 379.7
click at [934, 384] on span "+ $40.00" at bounding box center [949, 380] width 34 height 13
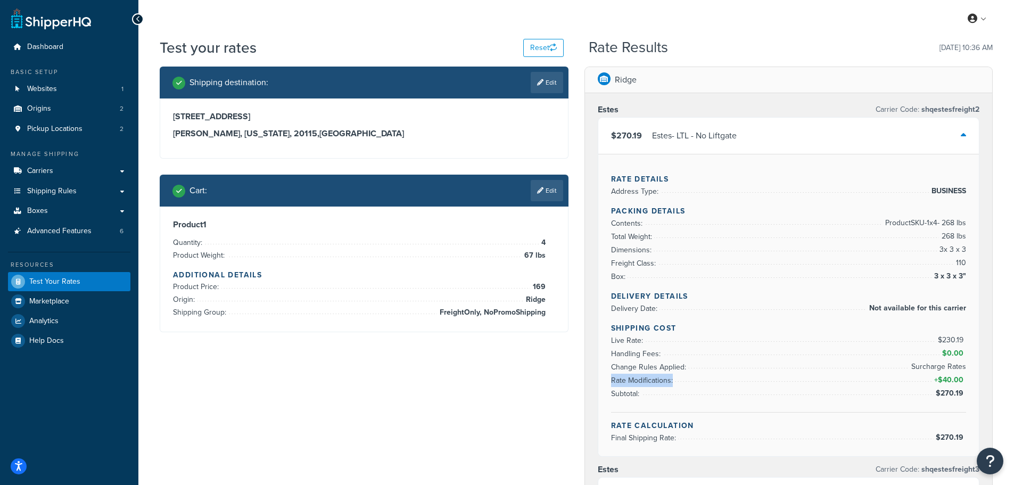
drag, startPoint x: 613, startPoint y: 383, endPoint x: 677, endPoint y: 385, distance: 63.9
click at [677, 385] on li "Rate Modifications: + $40.00" at bounding box center [789, 380] width 356 height 13
click at [628, 380] on span "Rate Modifications:" at bounding box center [643, 380] width 64 height 11
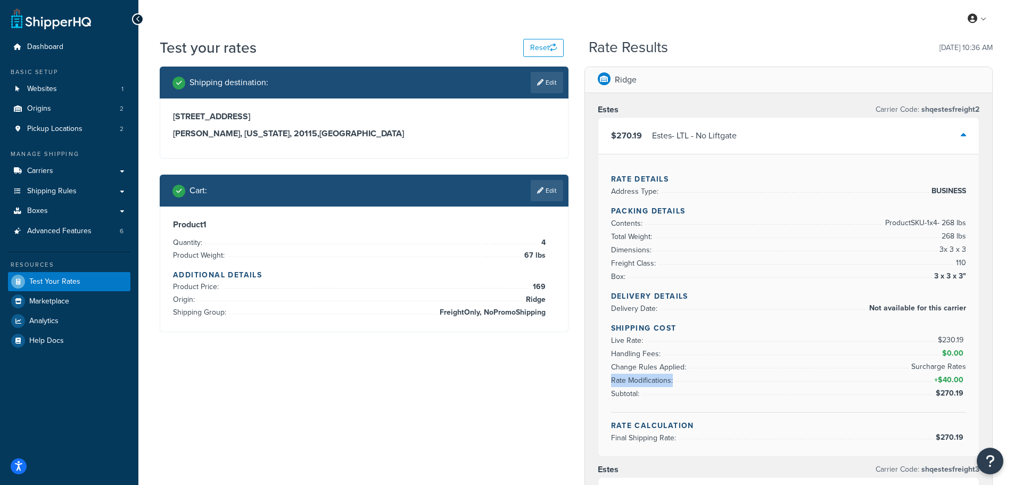
click at [628, 380] on span "Rate Modifications:" at bounding box center [643, 380] width 64 height 11
click at [630, 368] on span "Change Rules Applied:" at bounding box center [650, 367] width 78 height 11
click at [953, 384] on span "$40.00" at bounding box center [952, 379] width 28 height 11
